Goal: Task Accomplishment & Management: Use online tool/utility

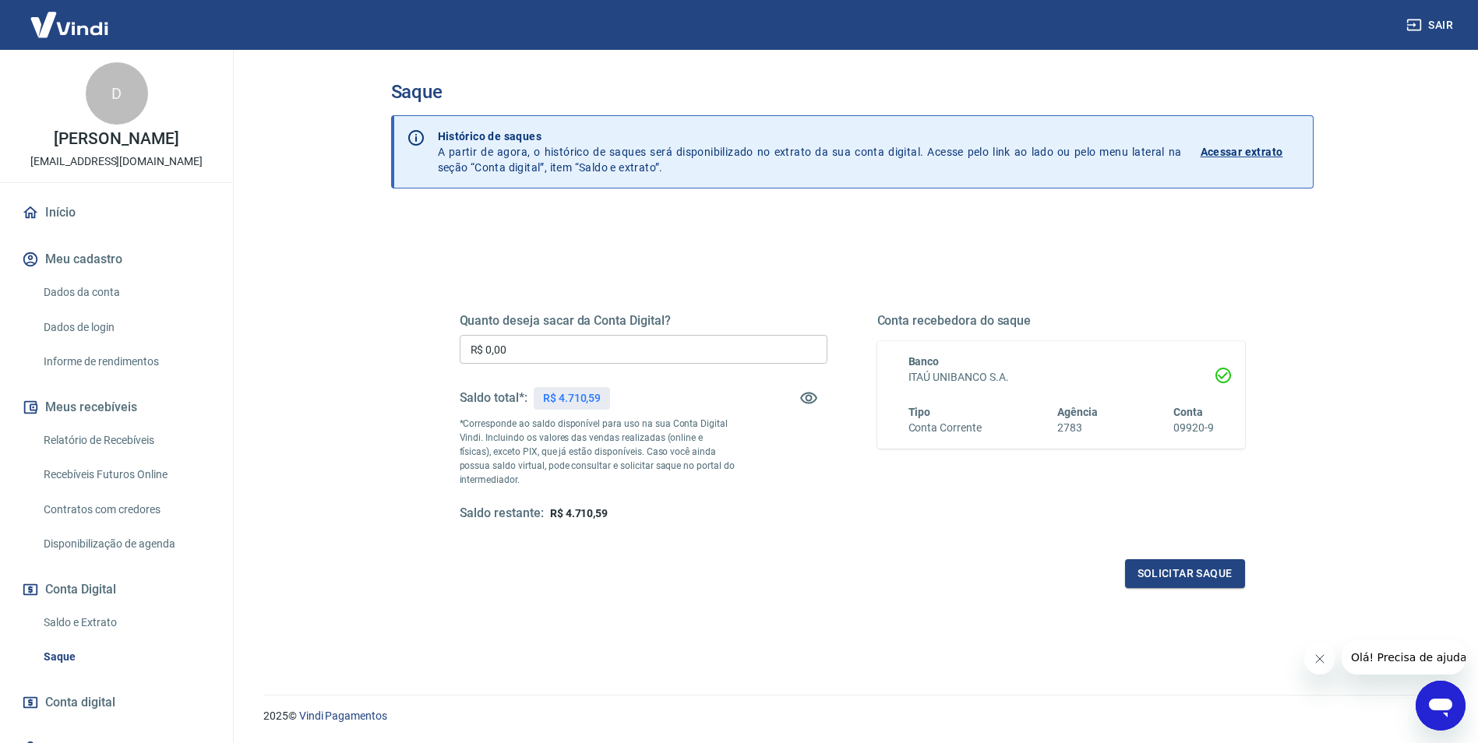
click at [575, 350] on input "R$ 0,00" at bounding box center [644, 349] width 368 height 29
type input "R$ 2.000,00"
click at [1168, 573] on button "Solicitar saque" at bounding box center [1185, 574] width 120 height 29
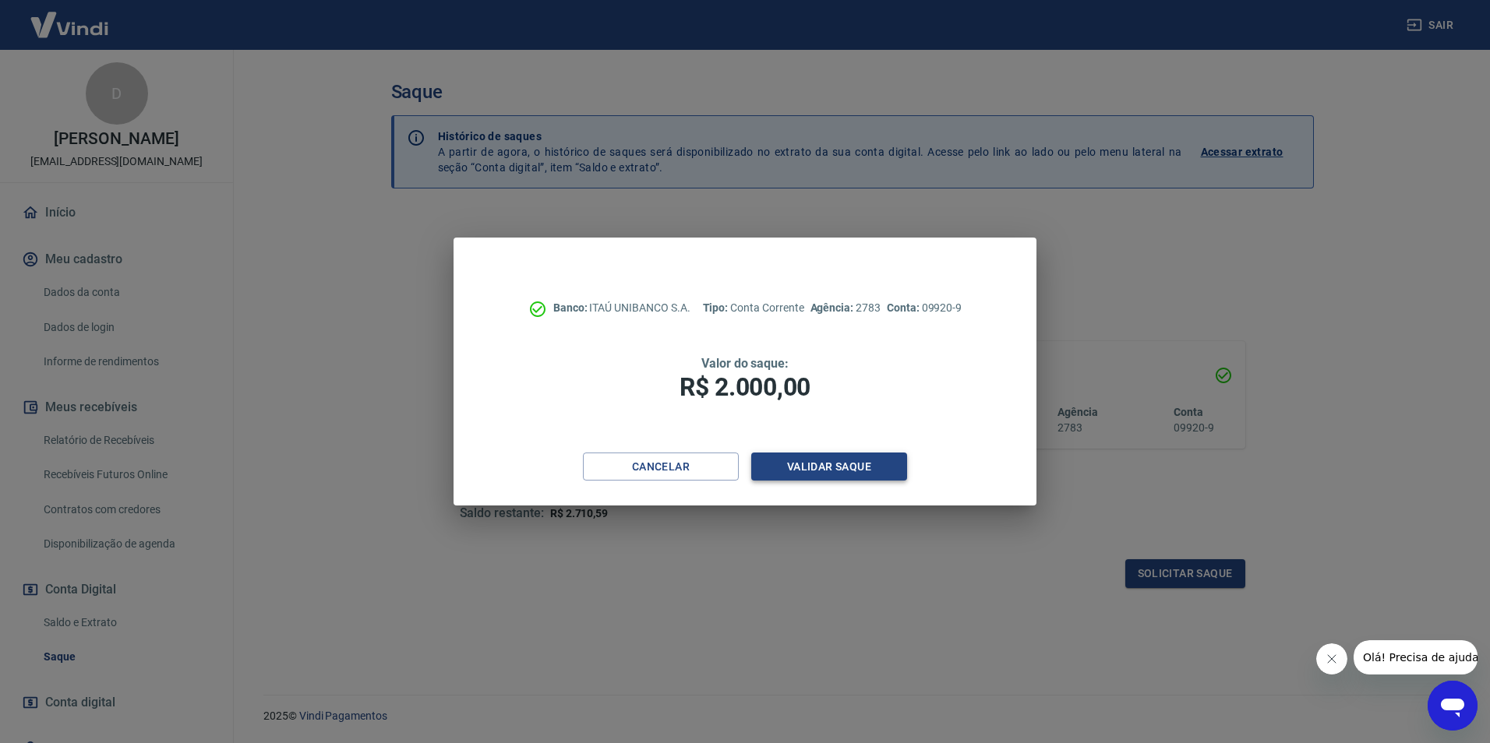
click at [803, 468] on button "Validar saque" at bounding box center [829, 467] width 156 height 29
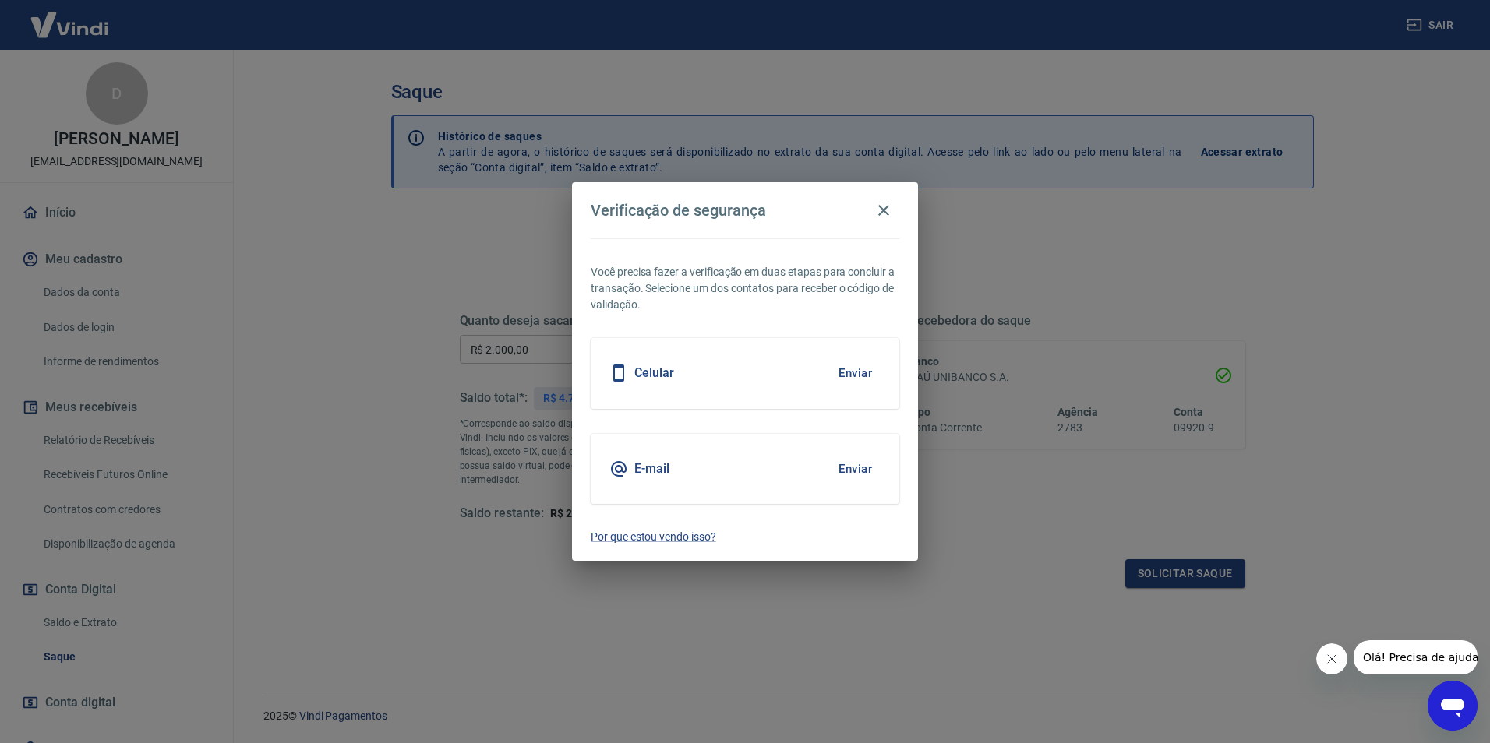
click at [654, 469] on h5 "E-mail" at bounding box center [651, 469] width 35 height 16
click at [846, 469] on button "Enviar" at bounding box center [855, 469] width 51 height 33
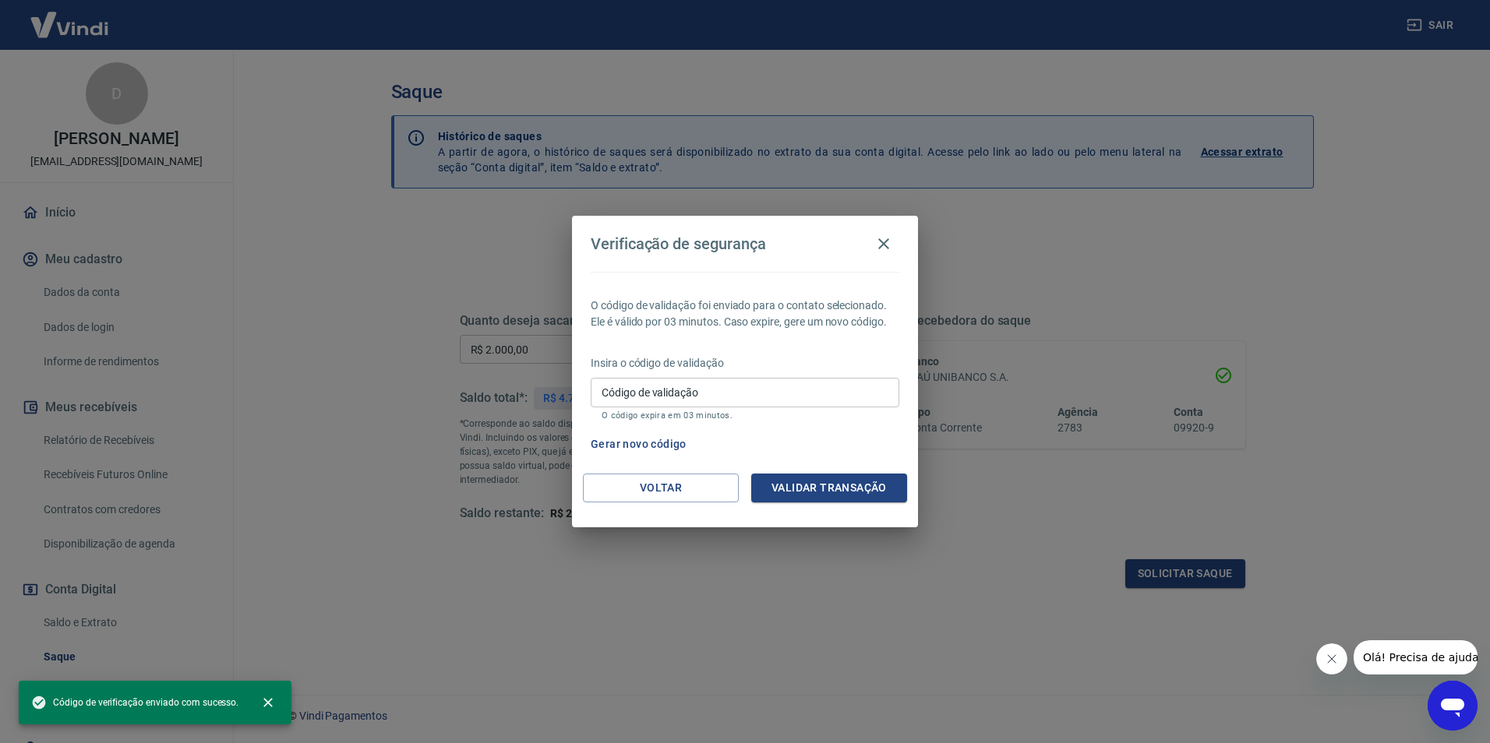
click at [726, 399] on input "Código de validação" at bounding box center [745, 392] width 309 height 29
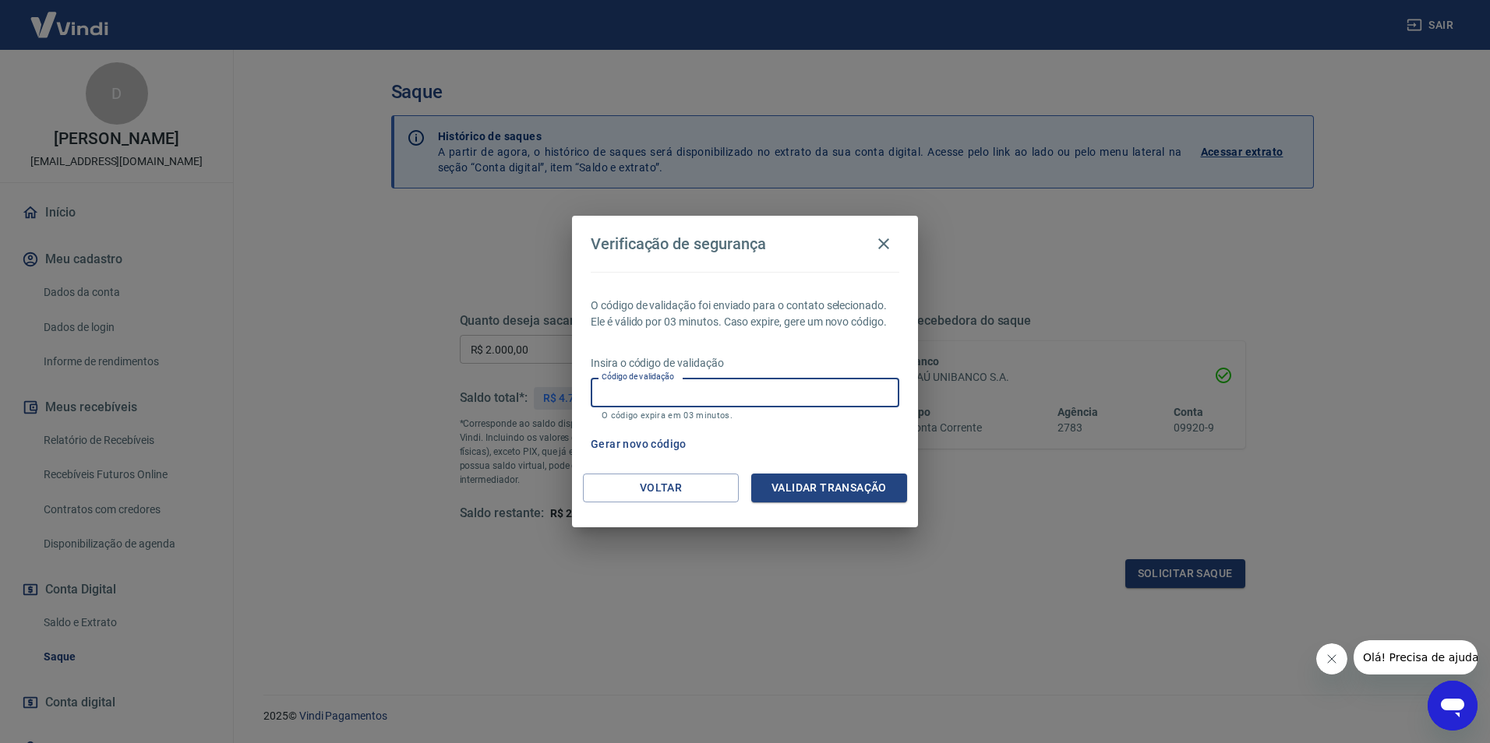
paste input "638915"
type input "638915"
click at [814, 489] on button "Validar transação" at bounding box center [829, 488] width 156 height 29
